Goal: Check status: Check status

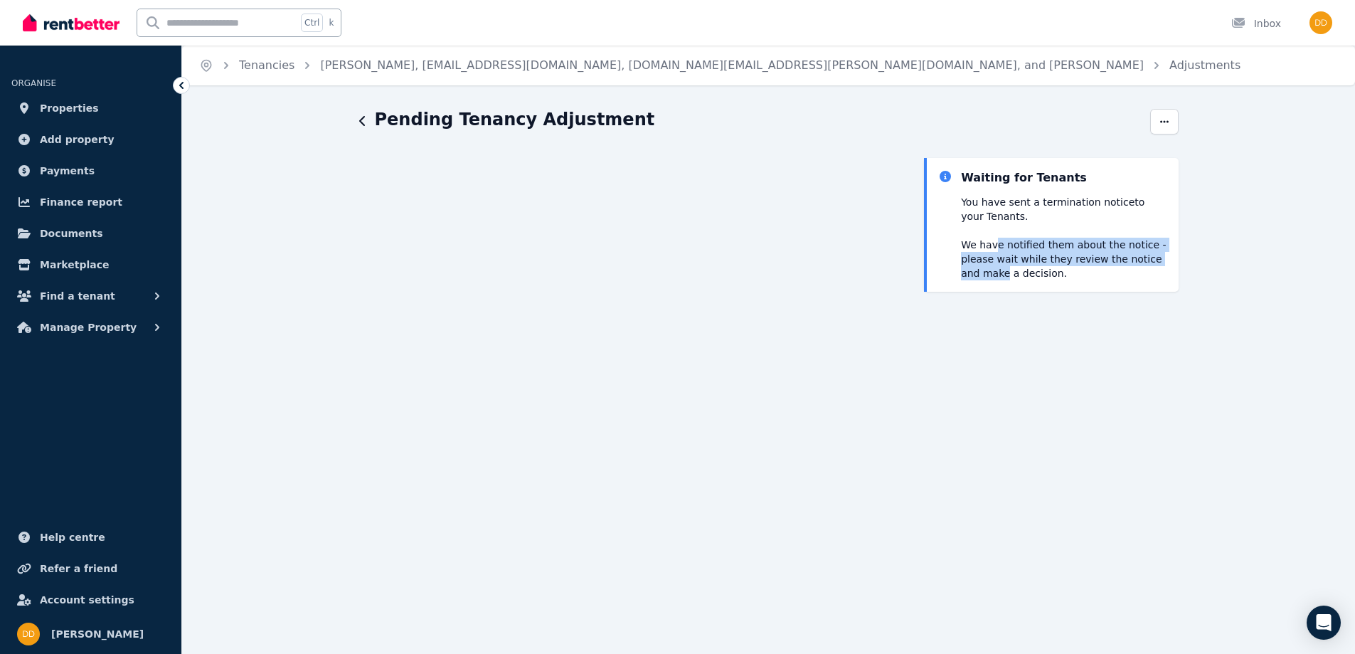
drag, startPoint x: 994, startPoint y: 242, endPoint x: 982, endPoint y: 271, distance: 31.6
click at [982, 271] on p "We have notified them about the notice - please wait while they review the noti…" at bounding box center [1064, 259] width 206 height 43
drag, startPoint x: 1012, startPoint y: 272, endPoint x: 1004, endPoint y: 244, distance: 28.8
click at [1004, 244] on p "We have notified them about the notice - please wait while they review the noti…" at bounding box center [1064, 259] width 206 height 43
click at [994, 243] on p "We have notified them about the notice - please wait while they review the noti…" at bounding box center [1064, 259] width 206 height 43
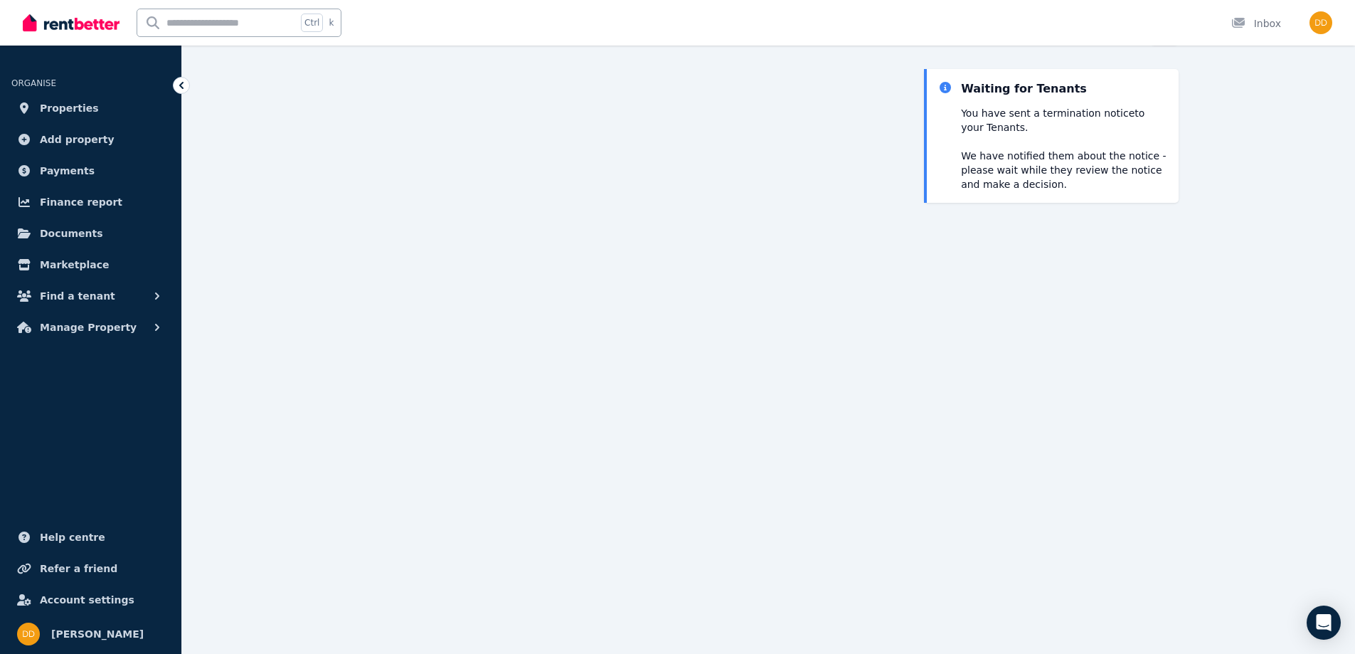
scroll to position [64, 0]
